Goal: Information Seeking & Learning: Learn about a topic

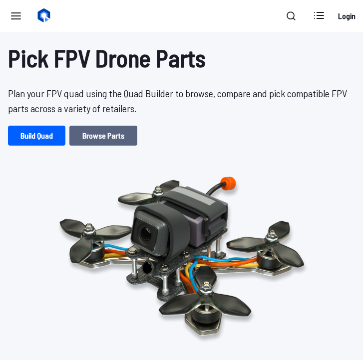
click at [109, 140] on link "Browse Parts" at bounding box center [103, 136] width 68 height 20
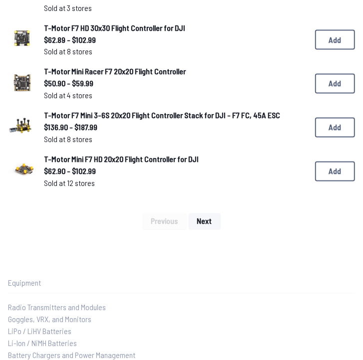
scroll to position [850, 0]
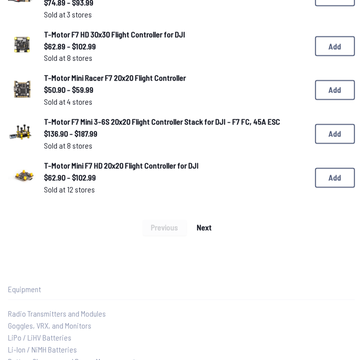
click at [207, 226] on span "Next" at bounding box center [204, 228] width 15 height 8
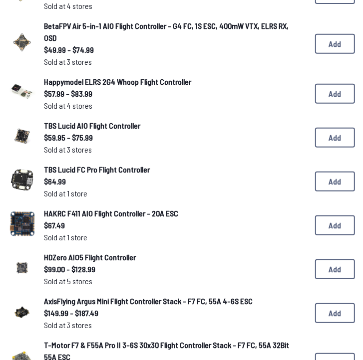
scroll to position [90, 0]
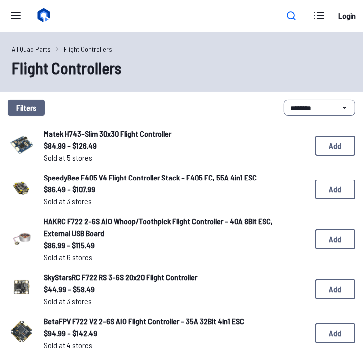
click at [293, 18] on icon at bounding box center [291, 16] width 8 height 8
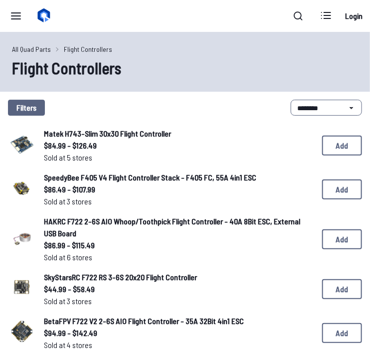
type input "**********"
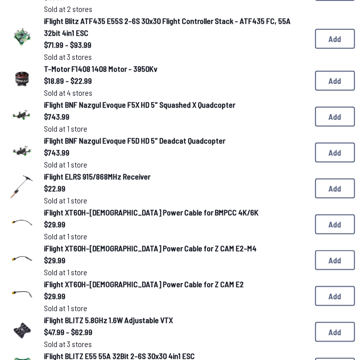
scroll to position [431, 0]
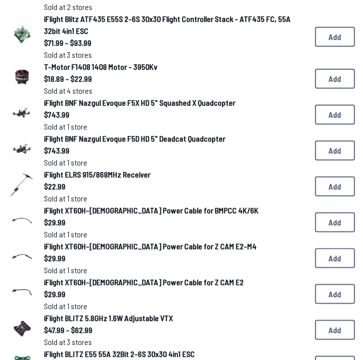
click at [87, 170] on span "iFlight ELRS 915/868MHz Receiver" at bounding box center [97, 174] width 106 height 9
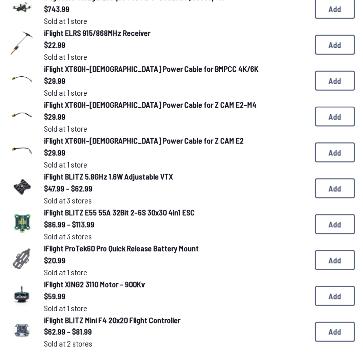
scroll to position [573, 0]
click at [138, 208] on span "iFlight BLITZ E55 55A 32Bit 2-6S 30x30 4in1 ESC" at bounding box center [119, 212] width 151 height 9
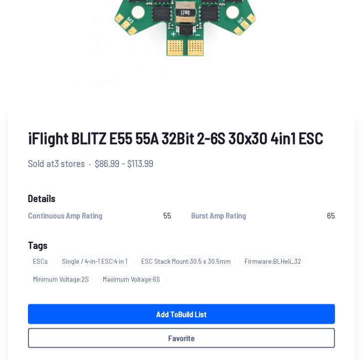
scroll to position [263, 0]
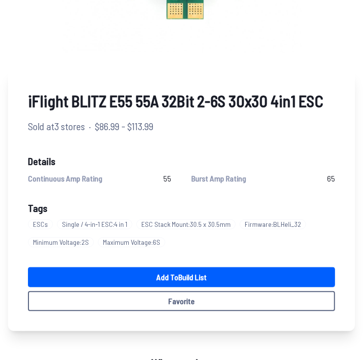
click at [180, 227] on span "ESC Stack Mount : 30.5 x 30.5mm" at bounding box center [185, 225] width 99 height 10
click at [187, 223] on span "ESC Stack Mount : 30.5 x 30.5mm" at bounding box center [185, 225] width 99 height 10
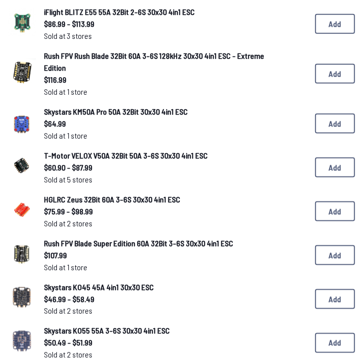
scroll to position [607, 0]
